Goal: Find specific page/section: Find specific page/section

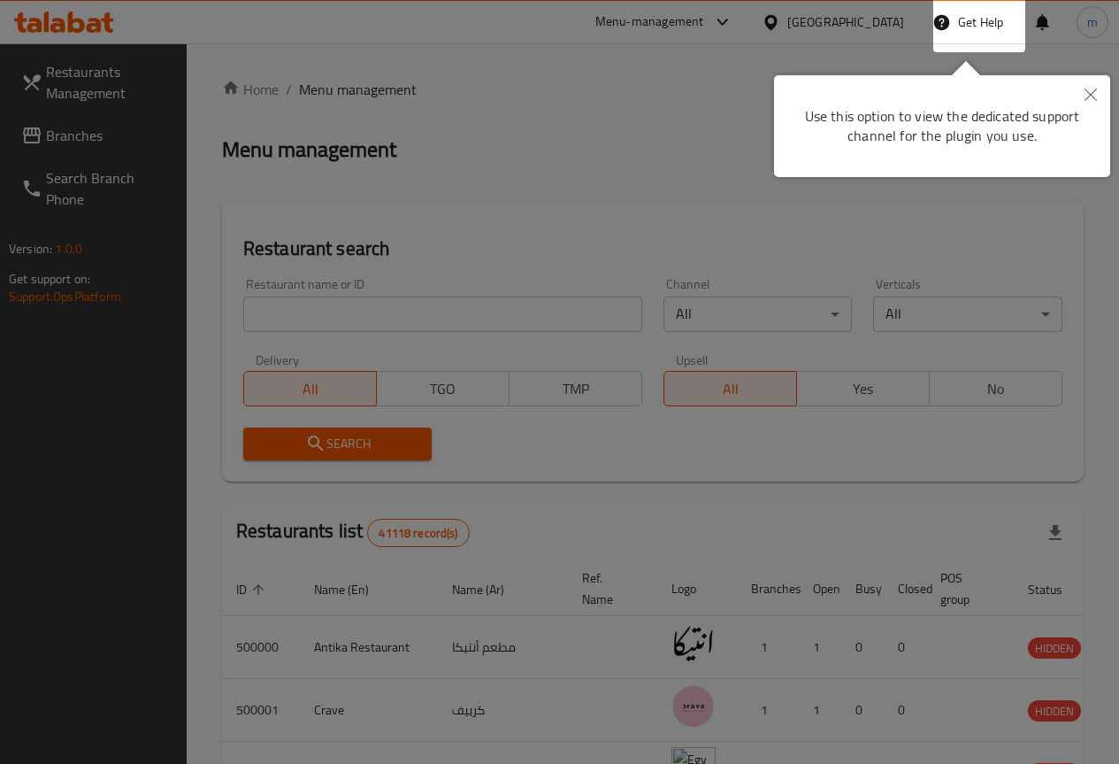
click at [1091, 99] on icon "Close" at bounding box center [1091, 94] width 12 height 12
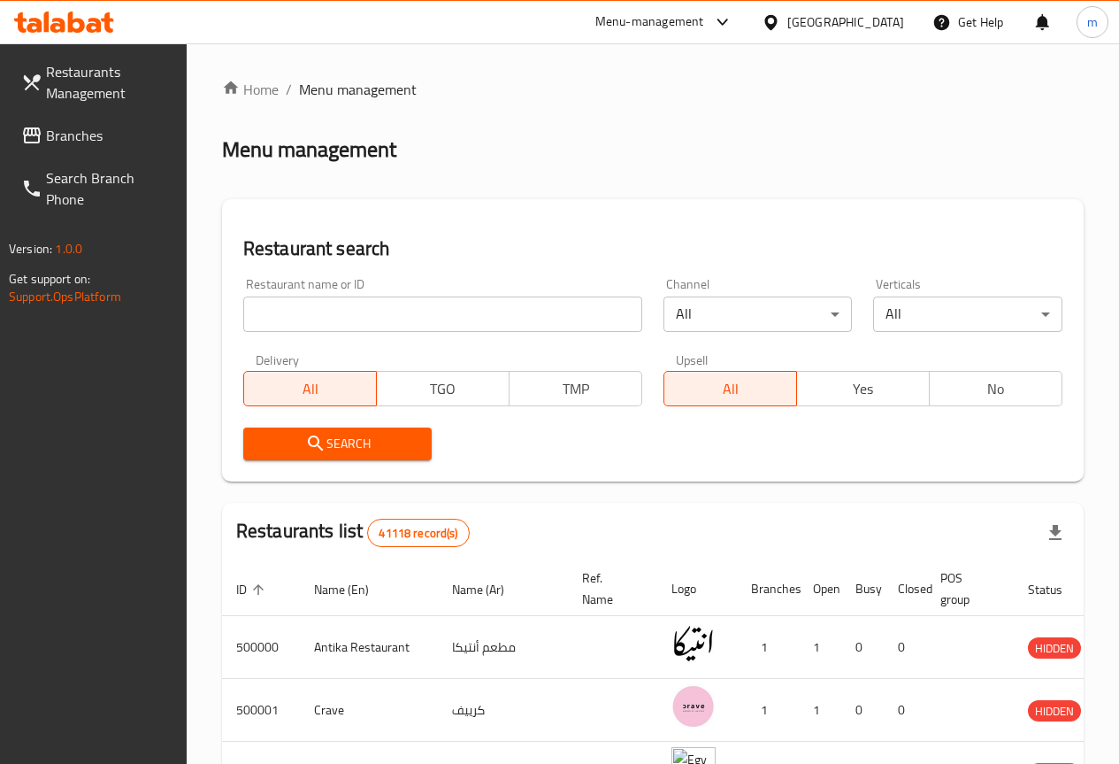
drag, startPoint x: 1087, startPoint y: 2, endPoint x: 779, endPoint y: 141, distance: 337.8
click at [779, 141] on div "Menu management" at bounding box center [653, 149] width 862 height 28
click at [317, 309] on input "search" at bounding box center [442, 313] width 399 height 35
click at [395, 310] on input "search" at bounding box center [442, 313] width 399 height 35
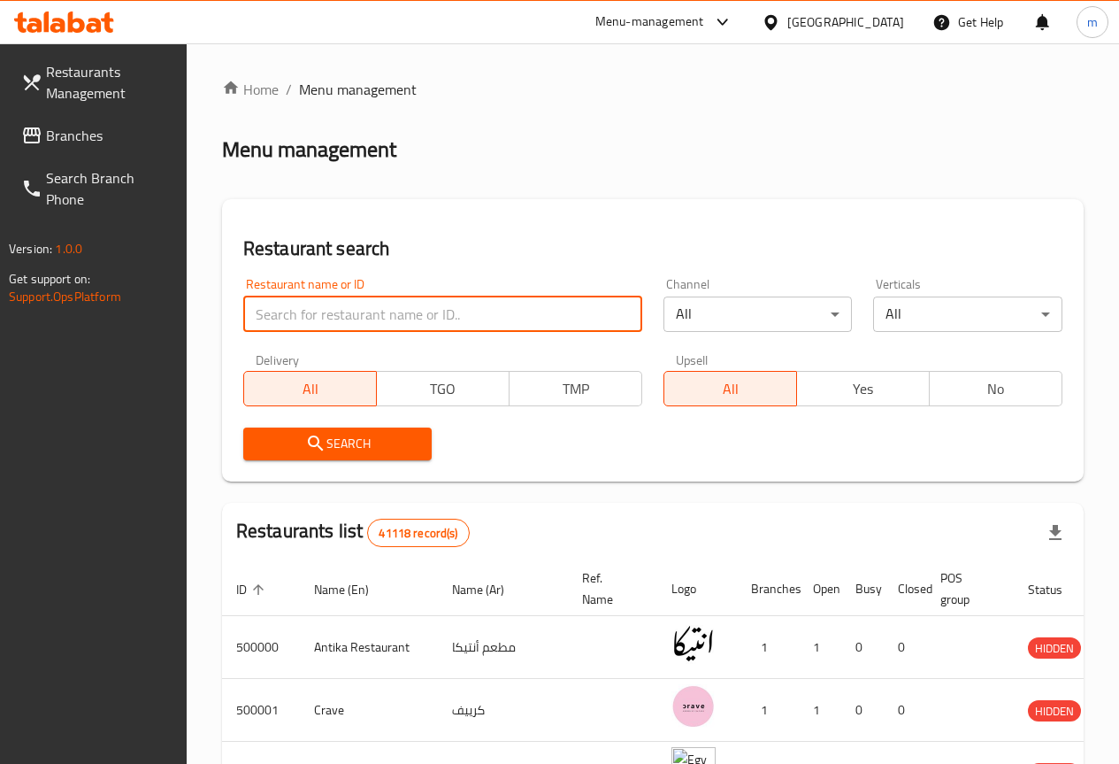
paste input "777878"
type input "777878"
click at [415, 313] on input "777878" at bounding box center [442, 313] width 399 height 35
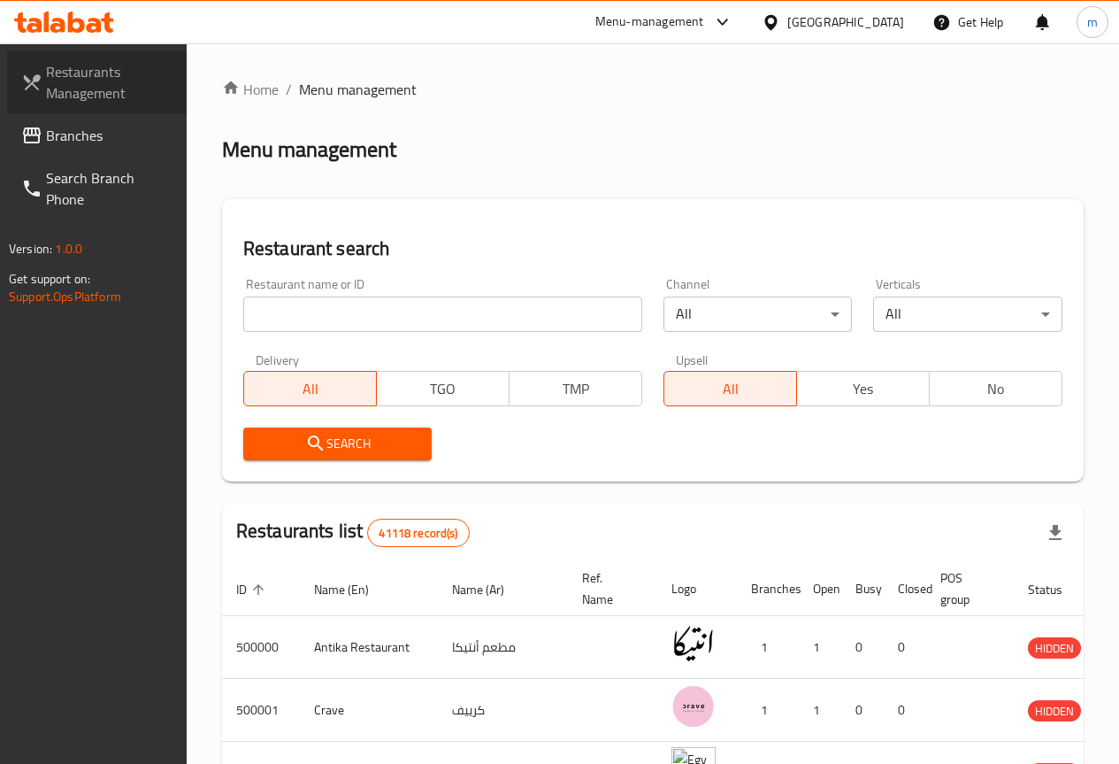
click at [119, 87] on span "Restaurants Management" at bounding box center [109, 82] width 127 height 42
